Goal: Download file/media

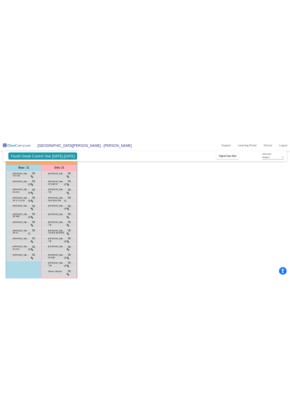
scroll to position [101, 0]
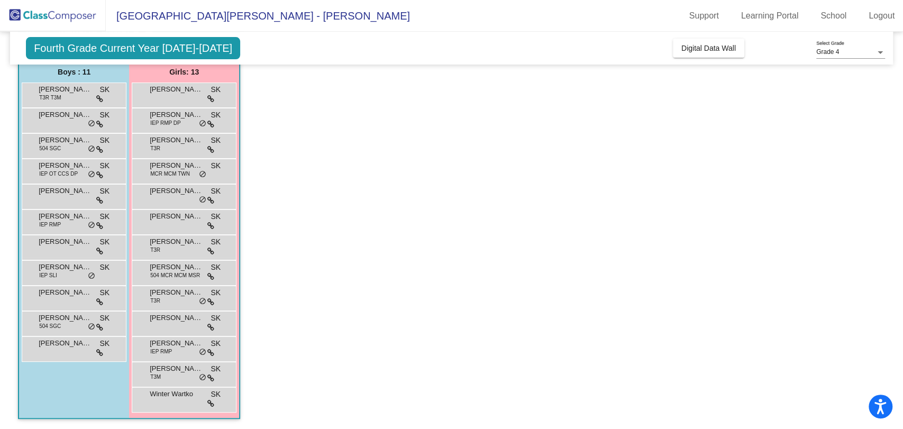
drag, startPoint x: 898, startPoint y: 179, endPoint x: 897, endPoint y: 95, distance: 84.6
click at [897, 95] on mat-sidenav-content "Grade 4 Select Grade Fourth Grade Current Year [DATE]-[DATE] Add, Move, or Reta…" at bounding box center [451, 230] width 903 height 397
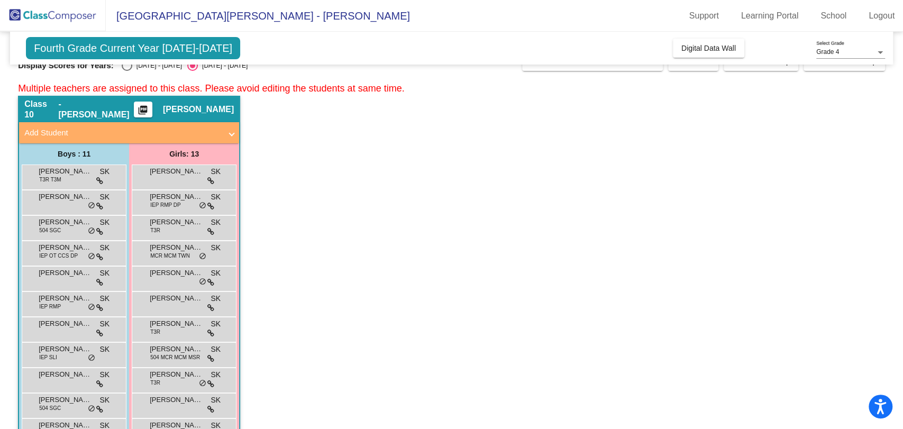
scroll to position [0, 0]
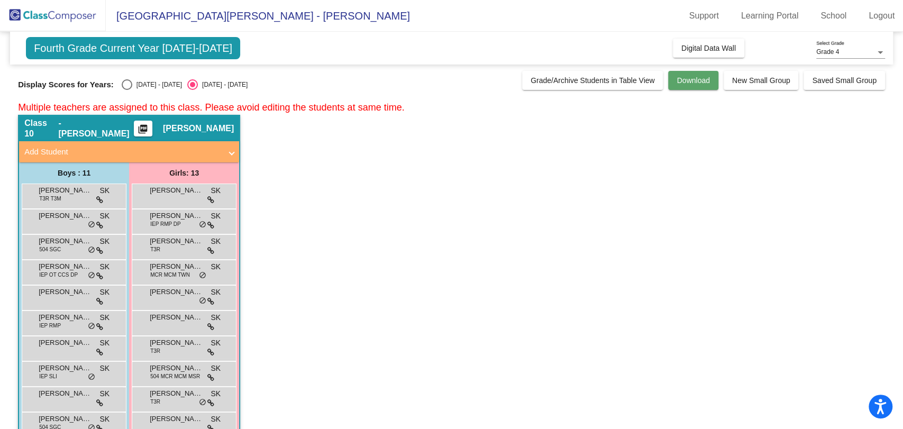
click at [692, 85] on button "Download" at bounding box center [693, 80] width 50 height 19
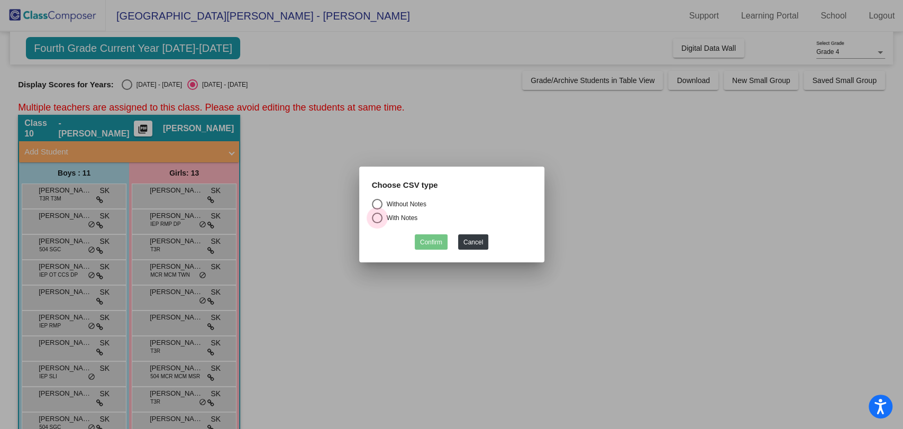
click at [373, 218] on div "Select an option" at bounding box center [377, 218] width 11 height 11
click at [377, 223] on input "With Notes" at bounding box center [377, 223] width 1 height 1
radio input "true"
click at [378, 201] on div "Select an option" at bounding box center [377, 204] width 11 height 11
click at [377, 209] on input "Without Notes" at bounding box center [377, 209] width 1 height 1
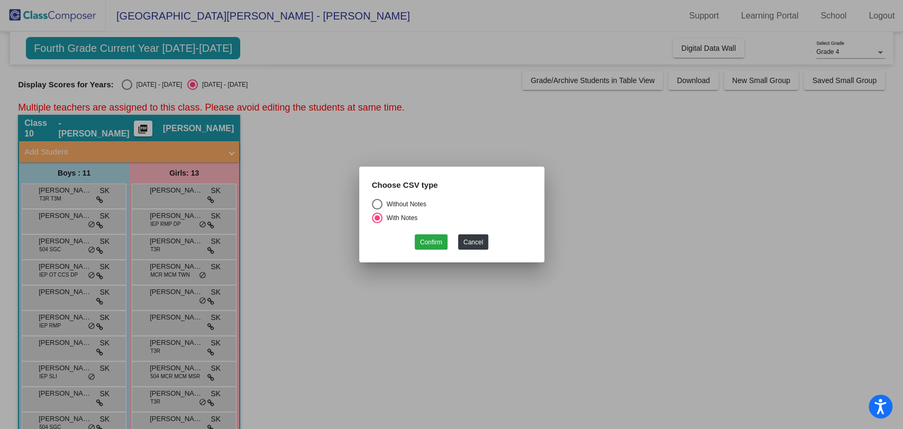
radio input "true"
click at [434, 245] on button "Confirm" at bounding box center [431, 241] width 33 height 15
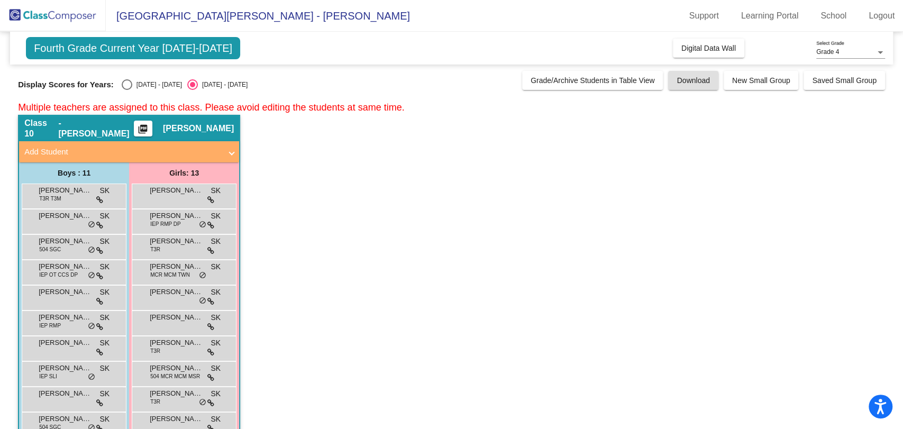
click at [744, 35] on div "Fourth Grade Current Year [DATE]-[DATE] Add, Move, or Retain Students Off On In…" at bounding box center [451, 48] width 883 height 33
click at [686, 77] on span "Download" at bounding box center [693, 80] width 33 height 8
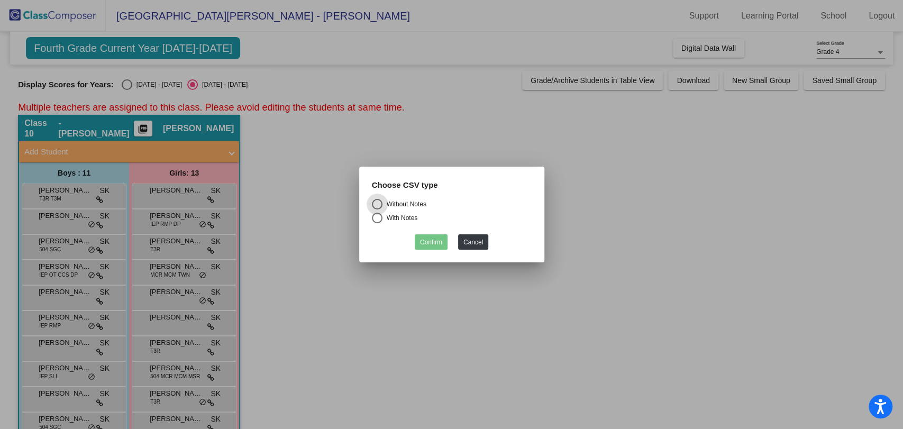
click at [377, 218] on div "Select an option" at bounding box center [377, 218] width 11 height 11
click at [377, 223] on input "With Notes" at bounding box center [377, 223] width 1 height 1
radio input "true"
click at [432, 245] on button "Confirm" at bounding box center [431, 241] width 33 height 15
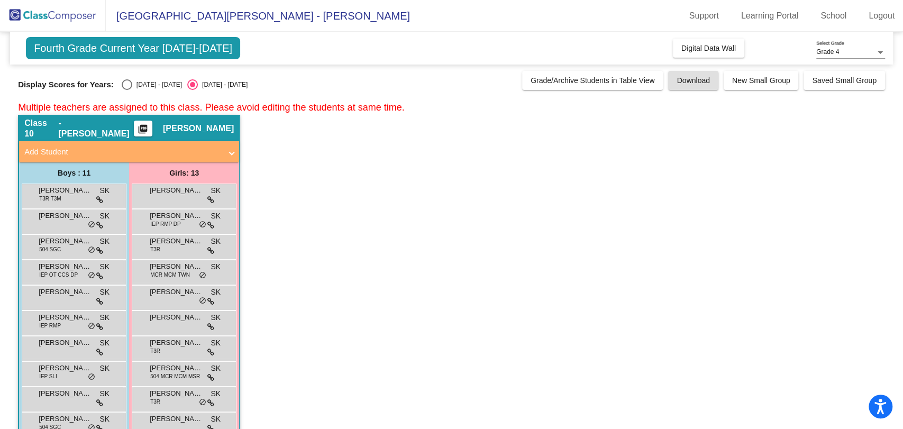
click at [127, 88] on div "Select an option" at bounding box center [127, 84] width 11 height 11
click at [127, 90] on input "[DATE] - [DATE]" at bounding box center [126, 90] width 1 height 1
radio input "true"
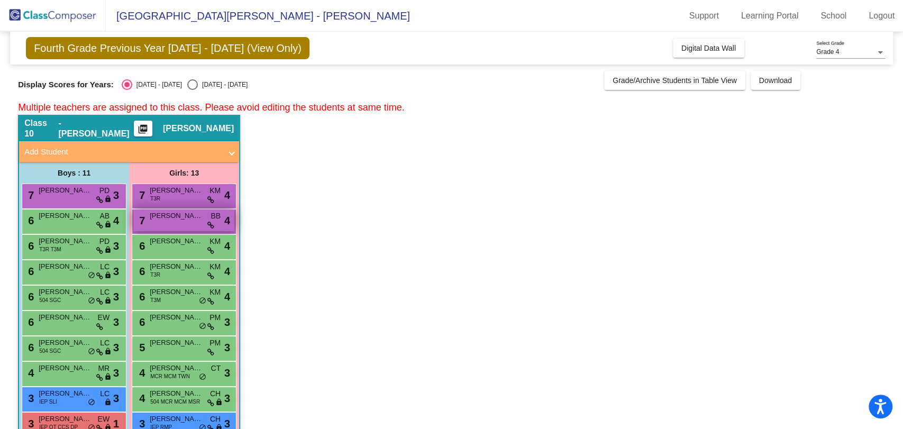
click at [185, 216] on span "[PERSON_NAME]" at bounding box center [176, 216] width 53 height 11
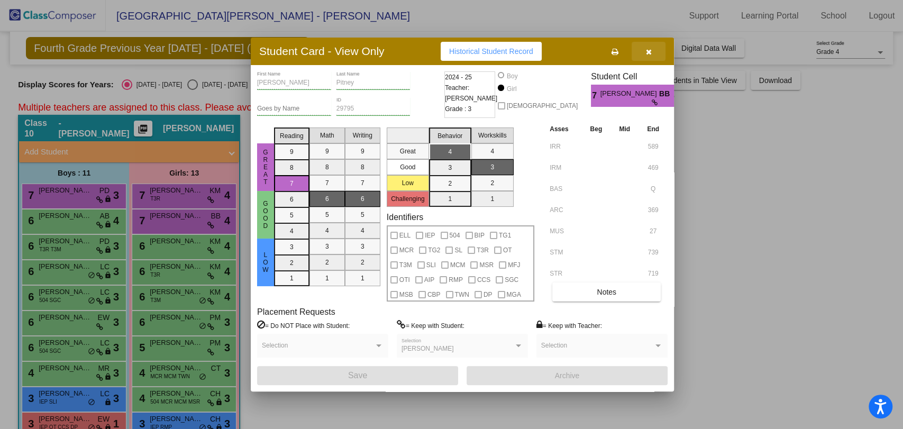
click at [645, 52] on button "button" at bounding box center [649, 51] width 34 height 19
